Goal: Task Accomplishment & Management: Use online tool/utility

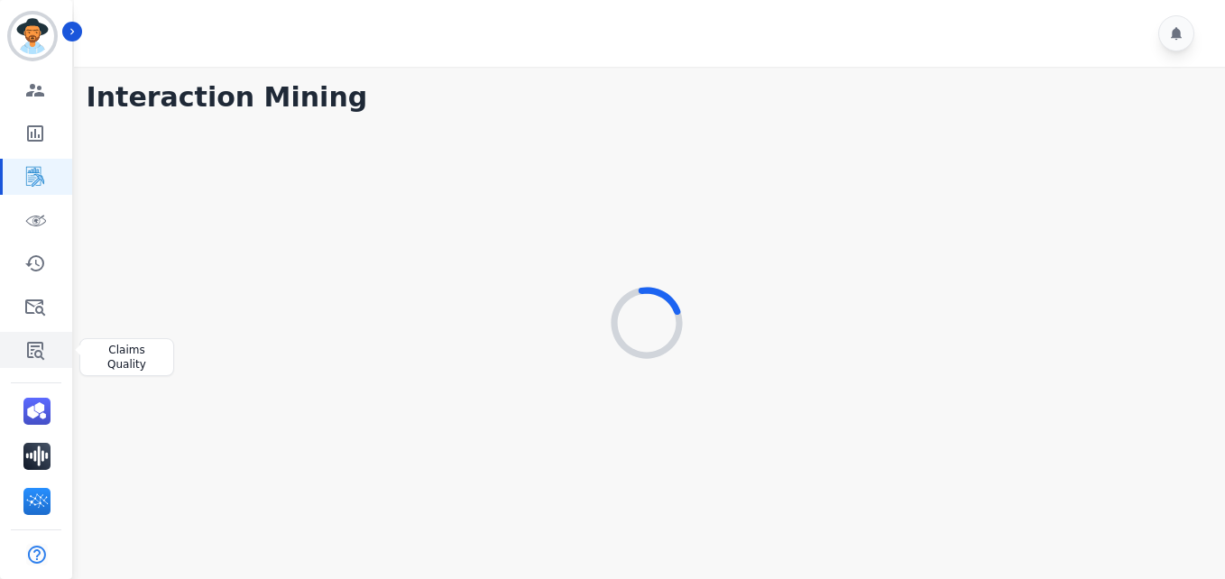
drag, startPoint x: 0, startPoint y: 0, endPoint x: 32, endPoint y: 362, distance: 363.1
click at [32, 362] on link "Sidebar" at bounding box center [37, 350] width 69 height 36
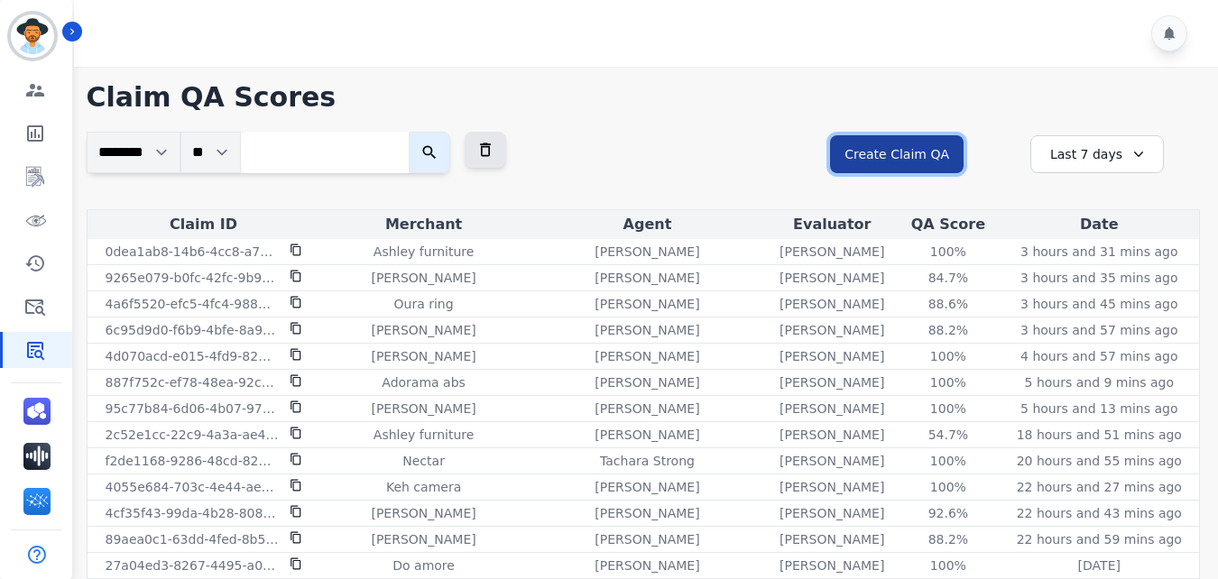
click at [881, 147] on button "Create Claim QA" at bounding box center [897, 154] width 134 height 38
